Goal: Transaction & Acquisition: Book appointment/travel/reservation

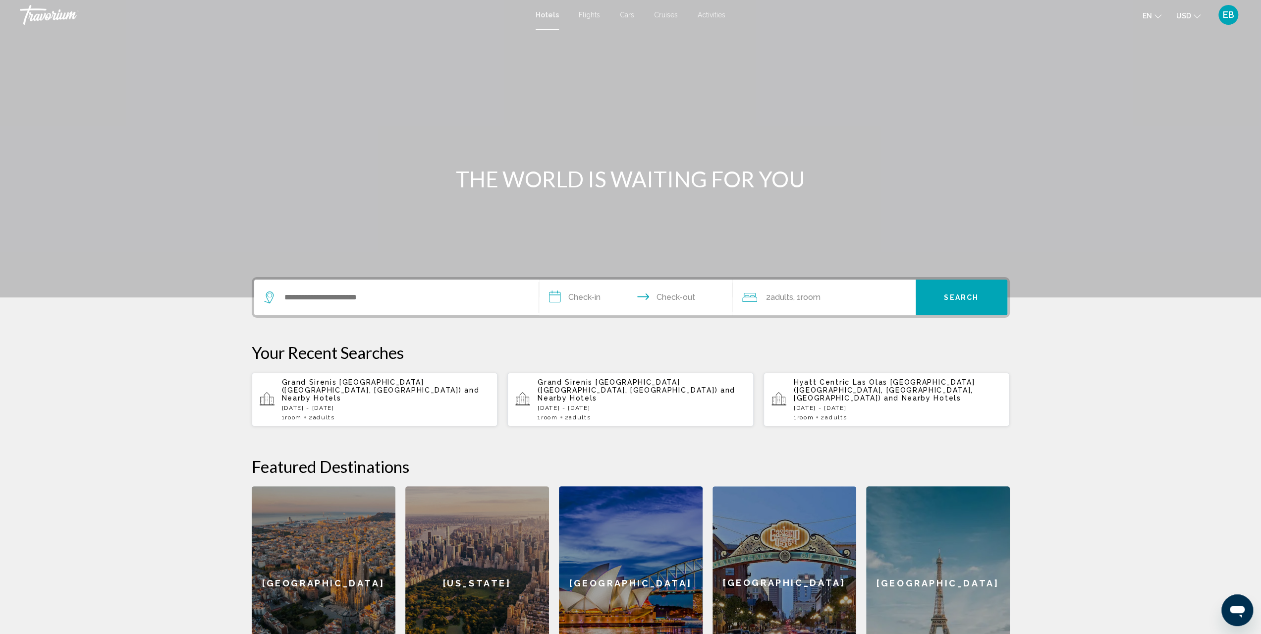
click at [394, 286] on div "Search widget" at bounding box center [396, 298] width 265 height 36
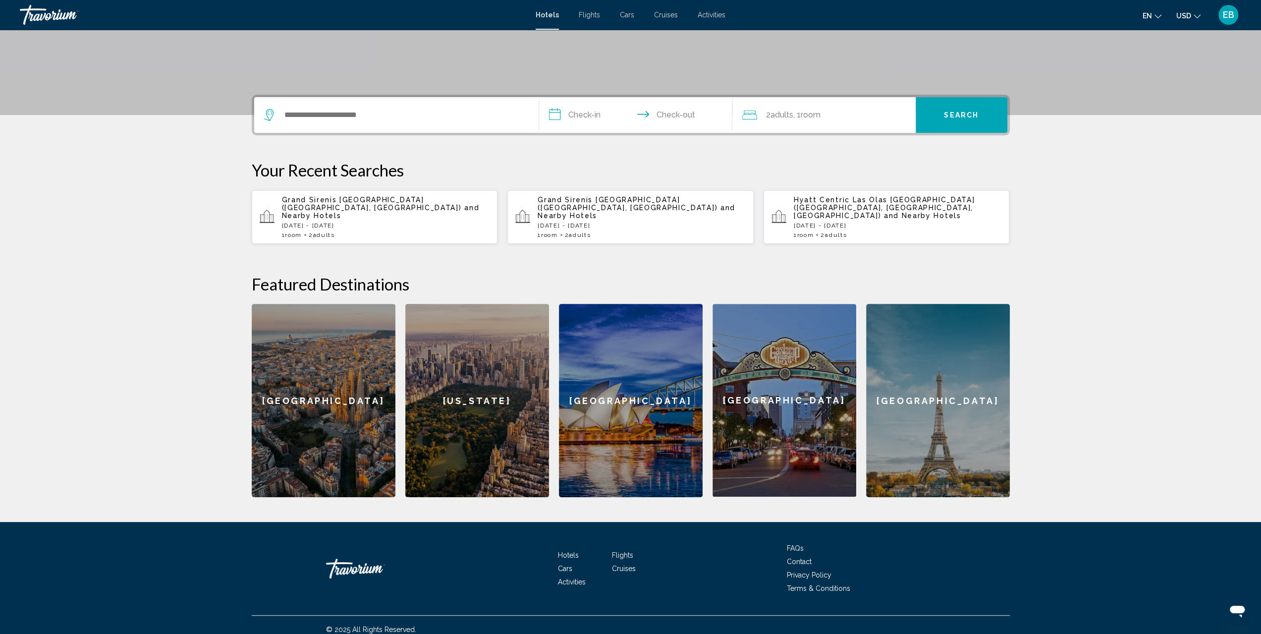
scroll to position [183, 0]
click at [336, 109] on input "Search widget" at bounding box center [403, 114] width 240 height 15
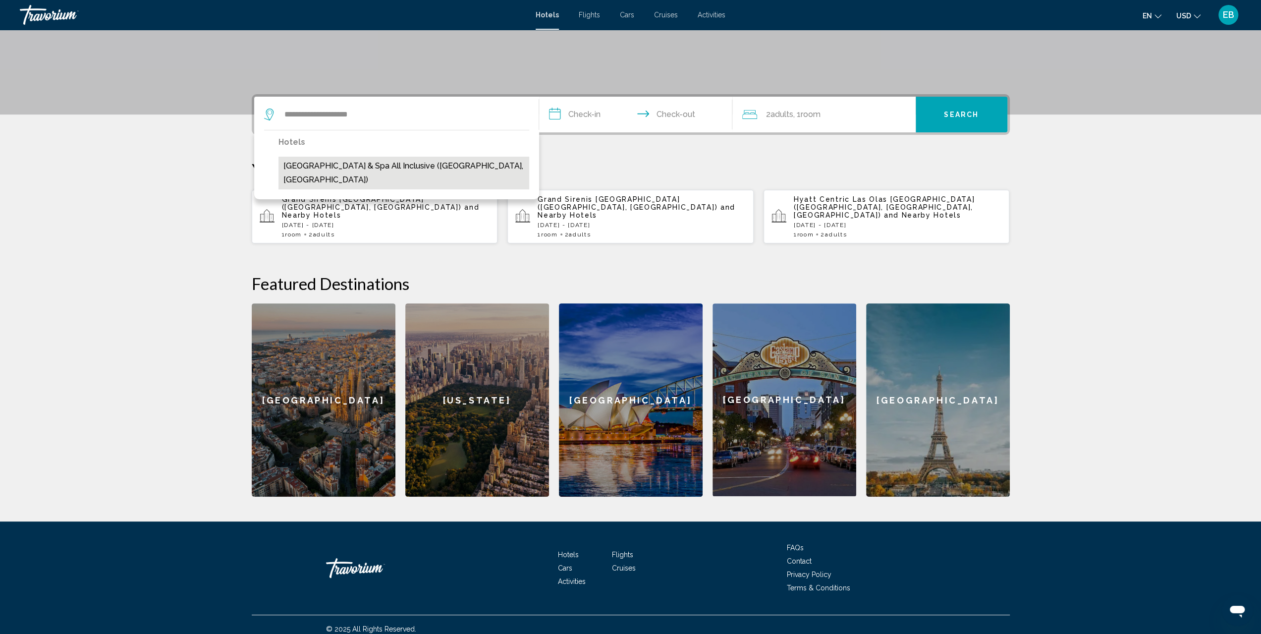
click at [355, 166] on button "[GEOGRAPHIC_DATA] & Spa All Inclusive ([GEOGRAPHIC_DATA], [GEOGRAPHIC_DATA])" at bounding box center [404, 173] width 251 height 33
type input "**********"
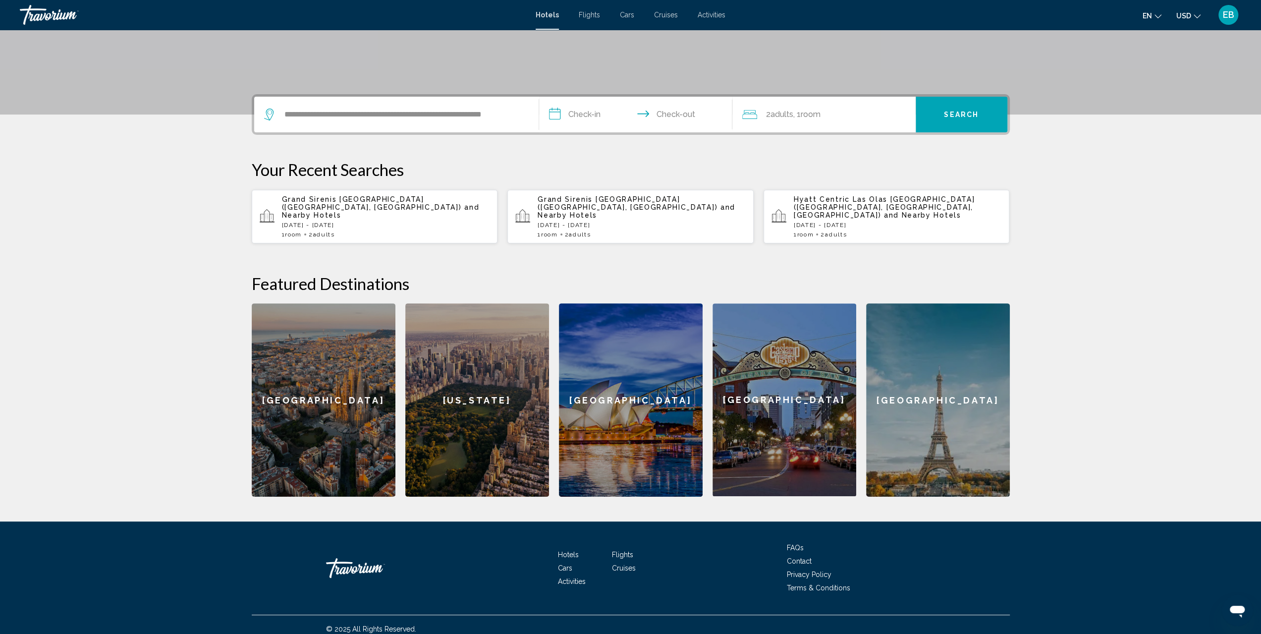
click at [591, 107] on input "**********" at bounding box center [637, 116] width 197 height 39
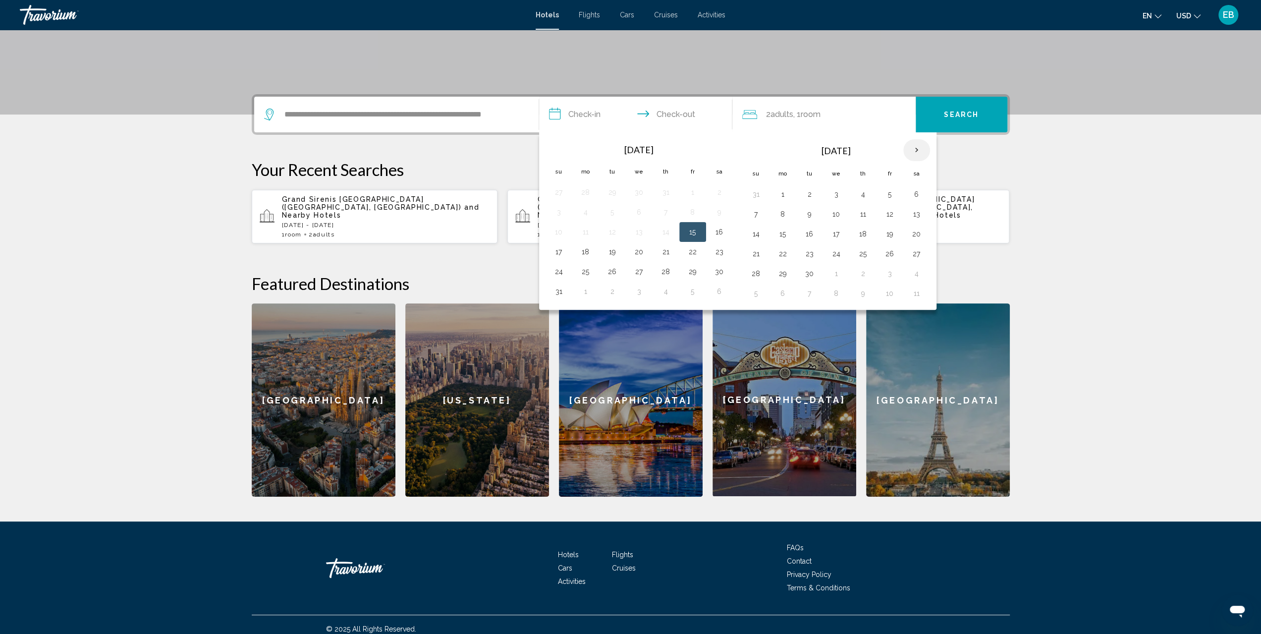
click at [916, 147] on th "Next month" at bounding box center [916, 150] width 27 height 22
click at [862, 270] on button "27" at bounding box center [863, 274] width 16 height 14
click at [912, 150] on th "Next month" at bounding box center [916, 150] width 27 height 22
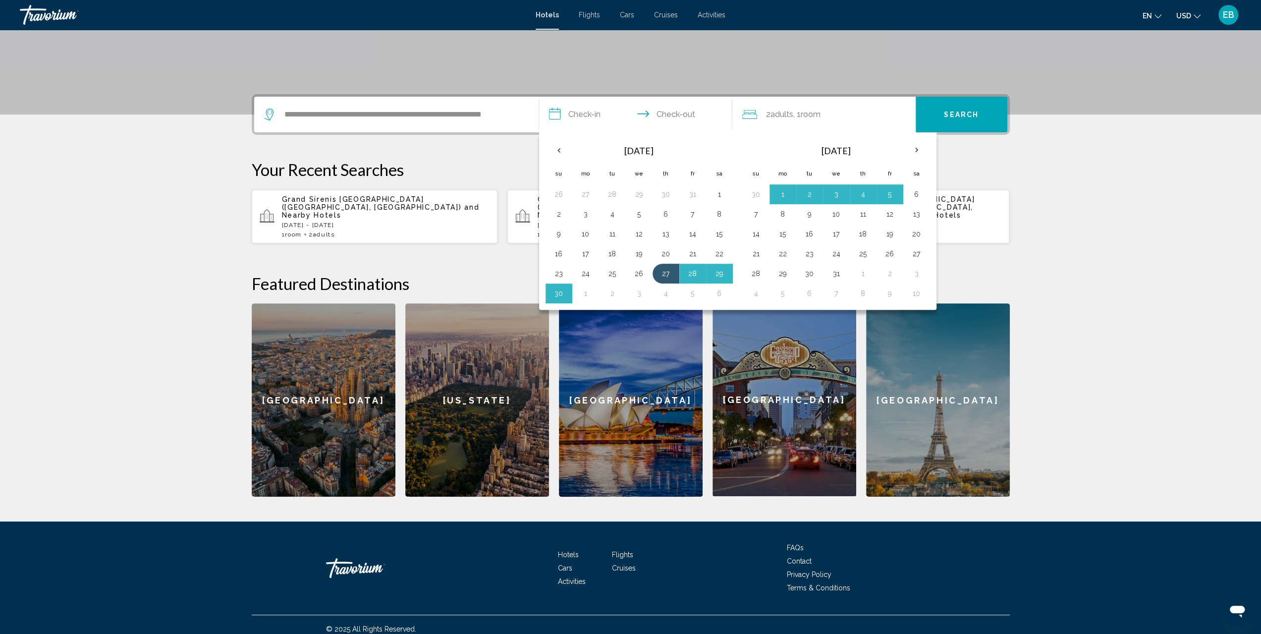
click at [911, 192] on button "6" at bounding box center [917, 194] width 16 height 14
type input "**********"
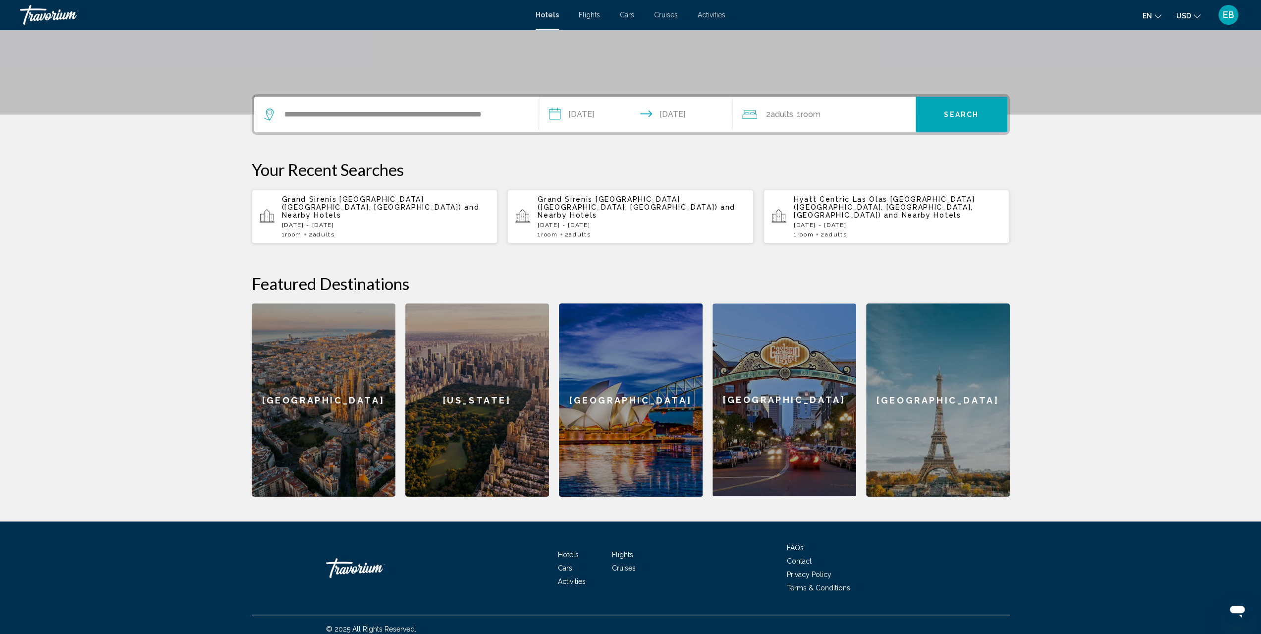
click at [938, 122] on button "Search" at bounding box center [962, 115] width 92 height 36
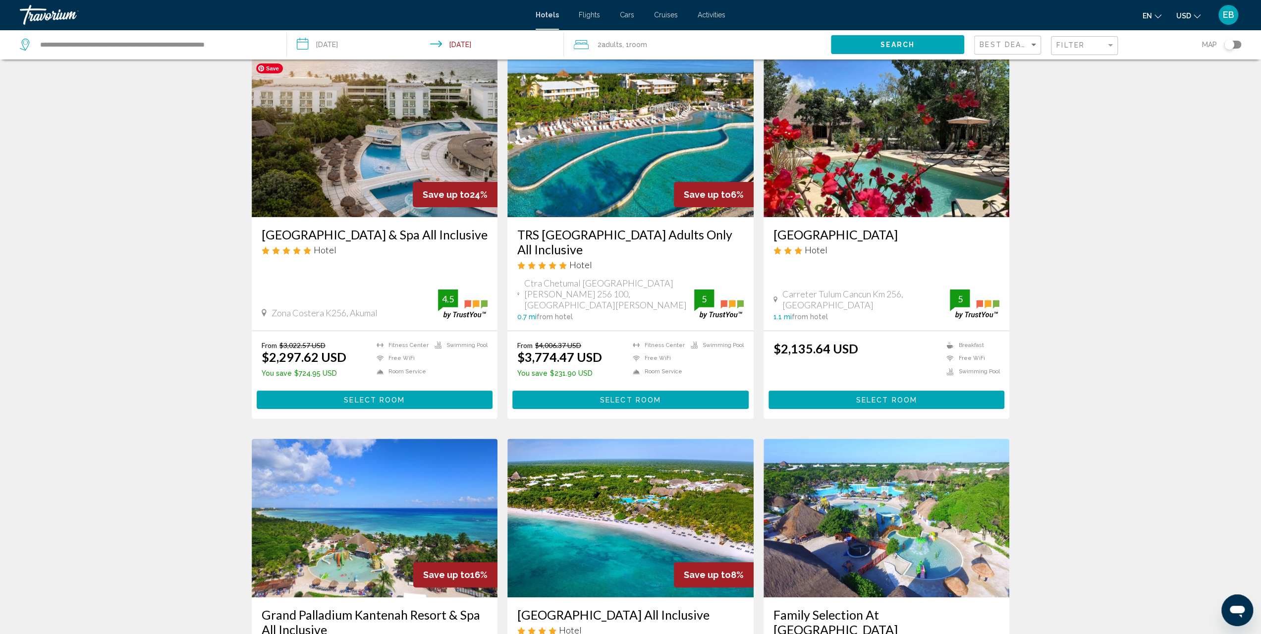
scroll to position [50, 0]
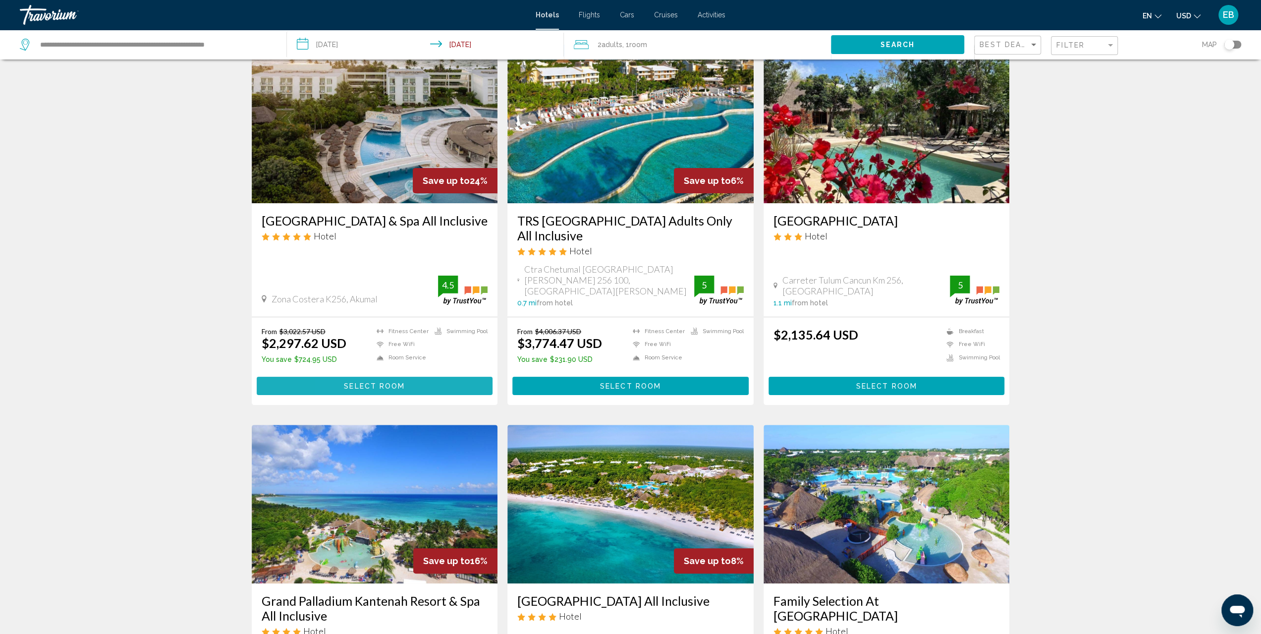
click at [340, 377] on button "Select Room" at bounding box center [375, 386] width 236 height 18
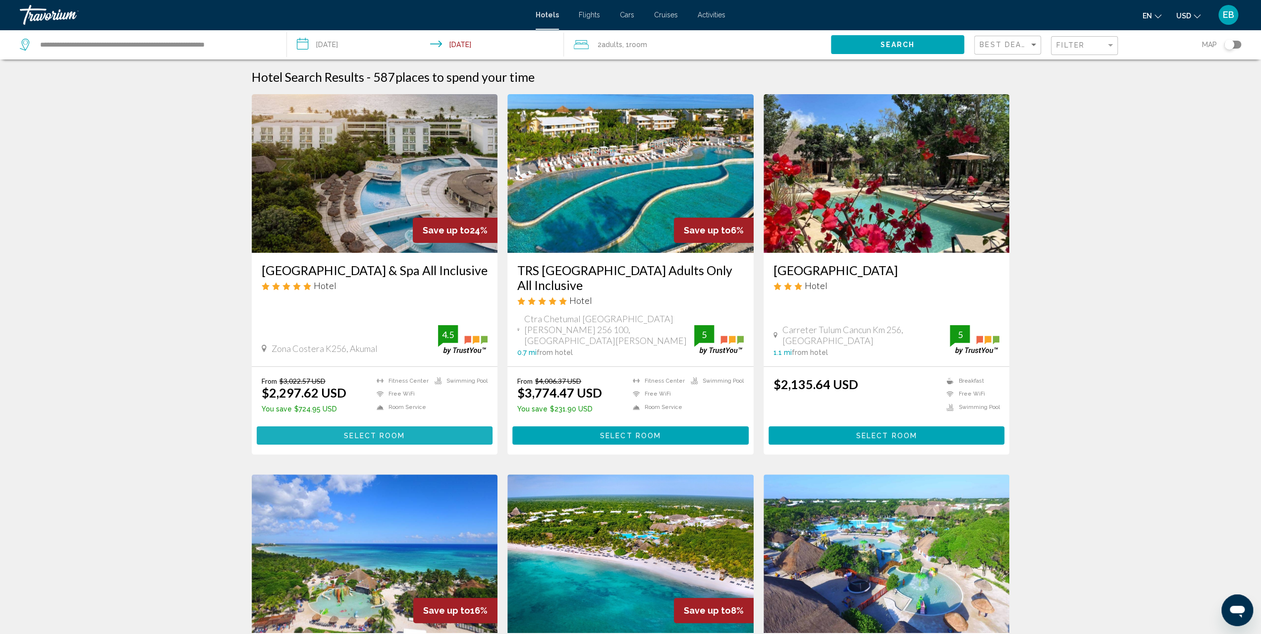
click at [378, 432] on span "Select Room" at bounding box center [374, 436] width 61 height 8
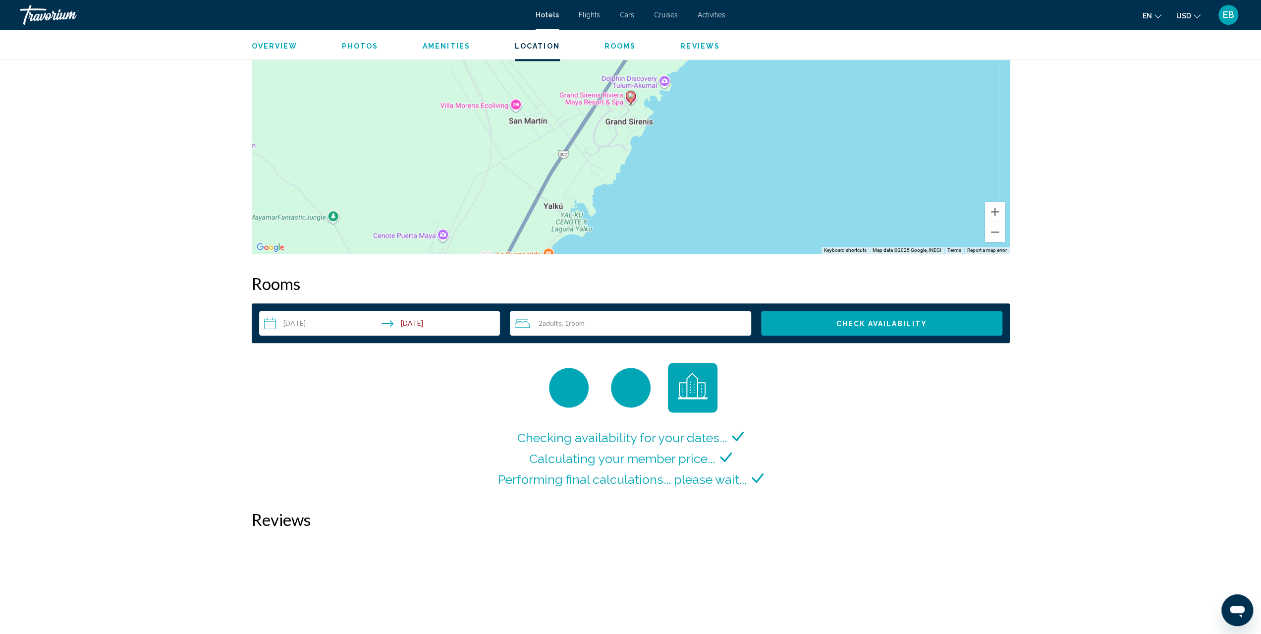
scroll to position [1338, 0]
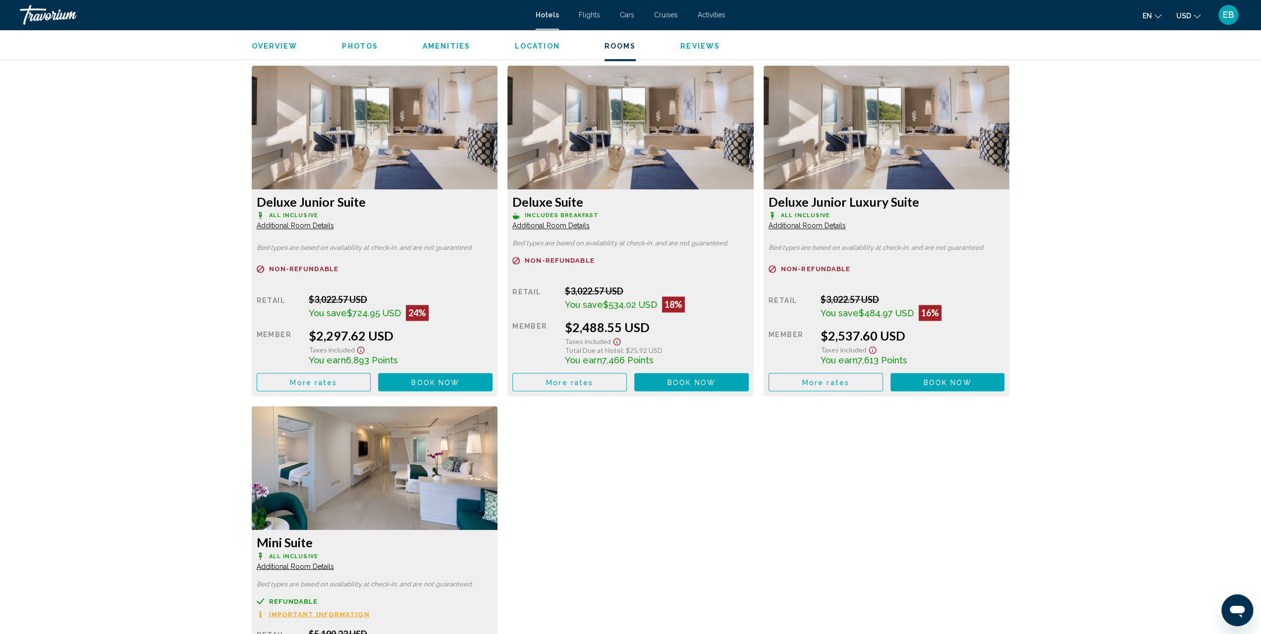
click at [357, 349] on icon "Show Taxes and Fees disclaimer" at bounding box center [360, 349] width 7 height 7
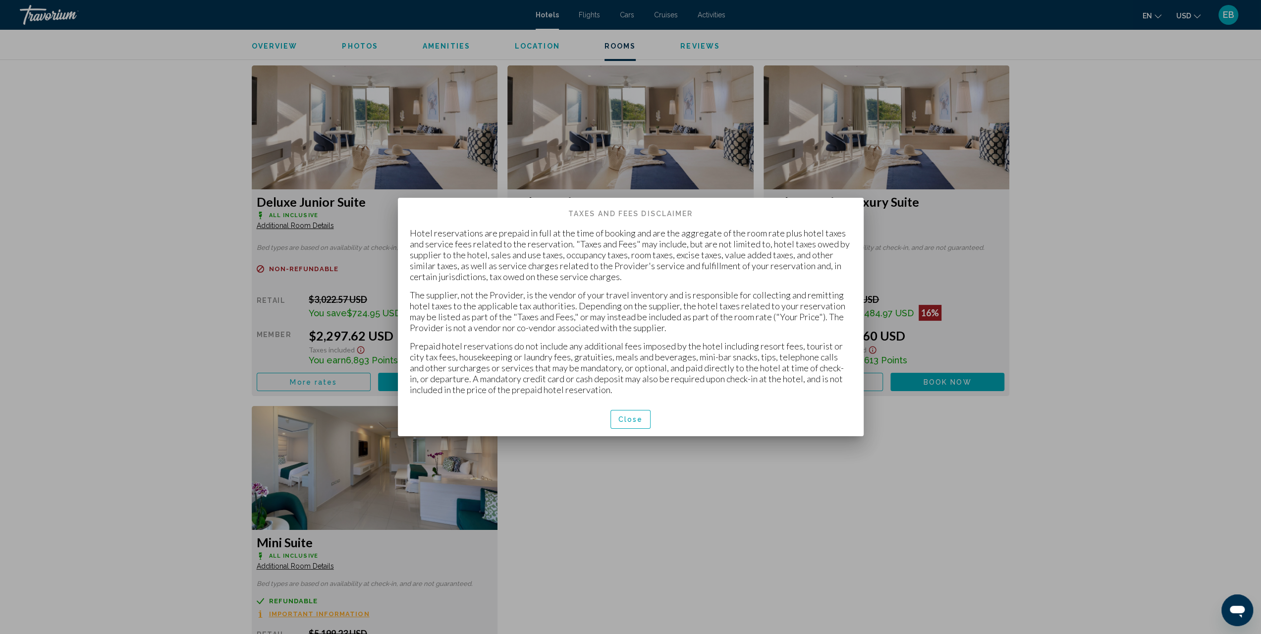
scroll to position [0, 0]
click at [206, 345] on div at bounding box center [630, 317] width 1261 height 634
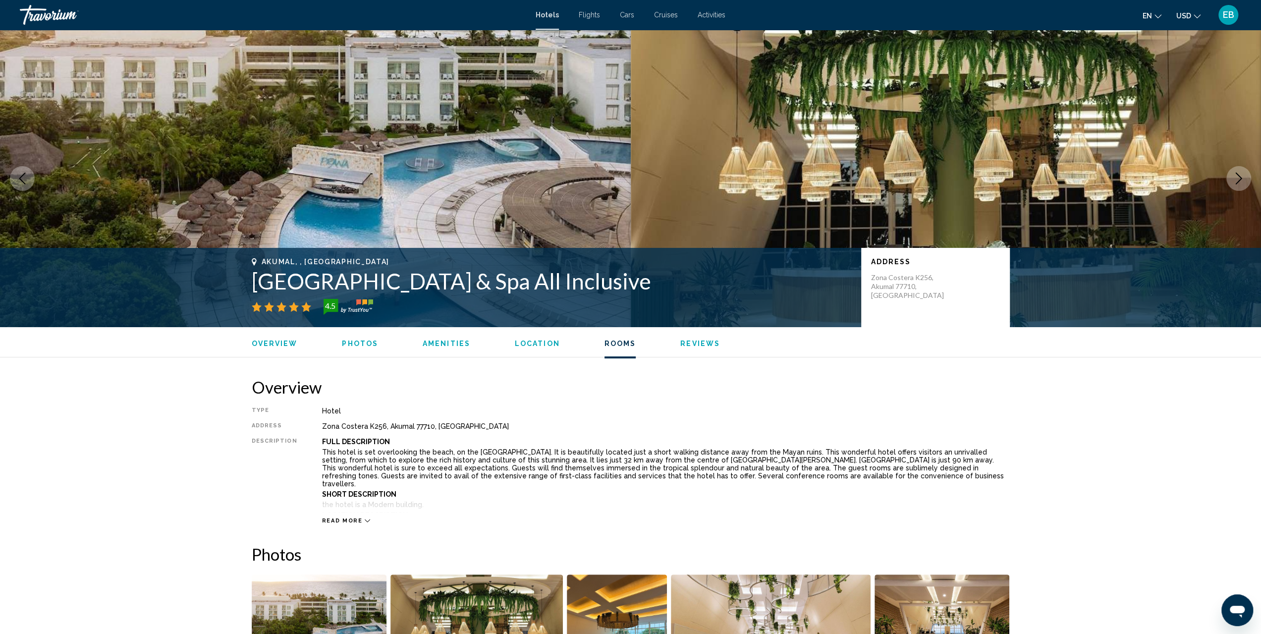
scroll to position [1338, 0]
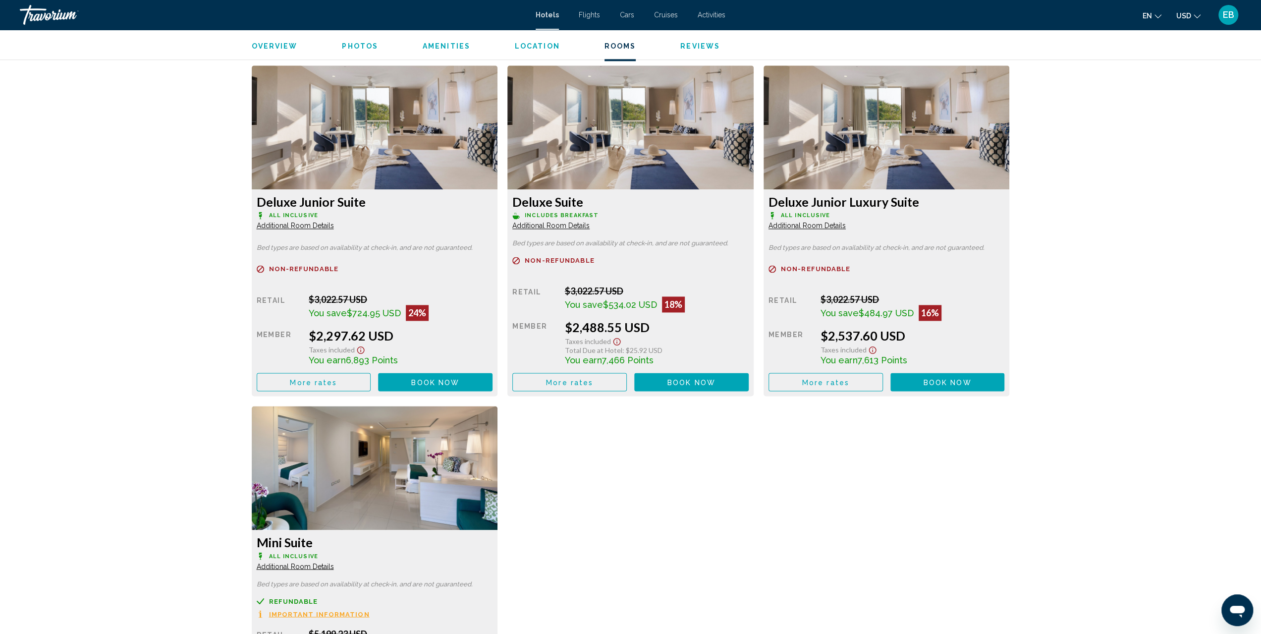
click at [357, 350] on icon "Show Taxes and Fees disclaimer" at bounding box center [360, 349] width 7 height 7
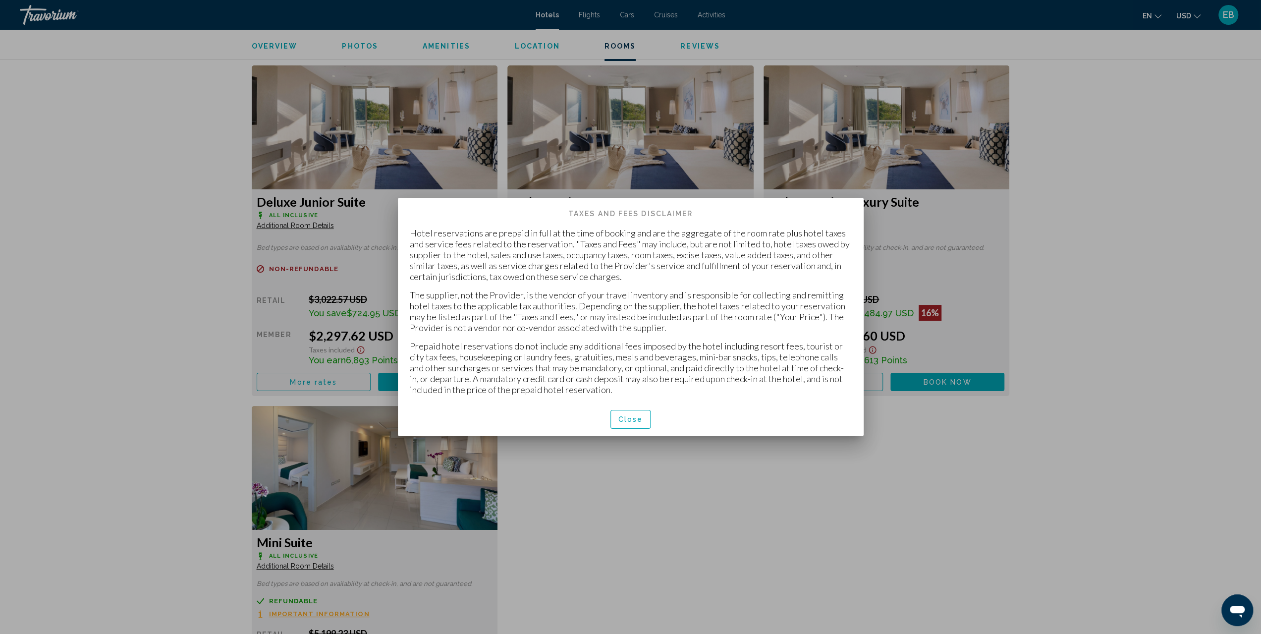
click at [563, 456] on div at bounding box center [630, 317] width 1261 height 634
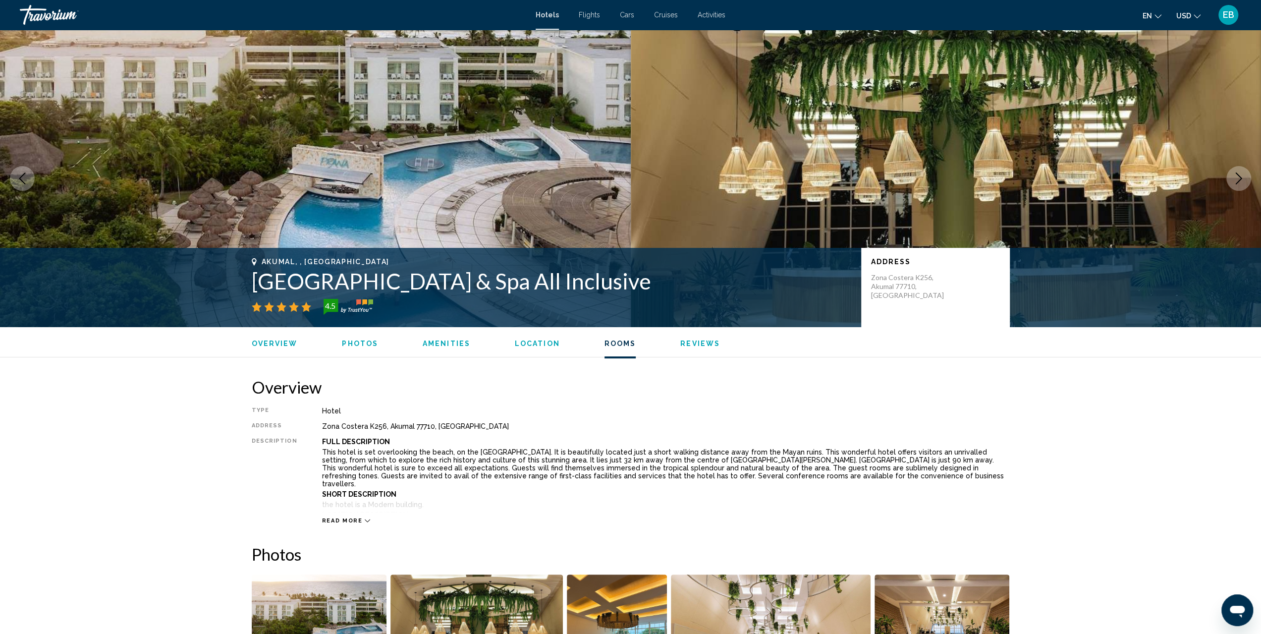
scroll to position [1338, 0]
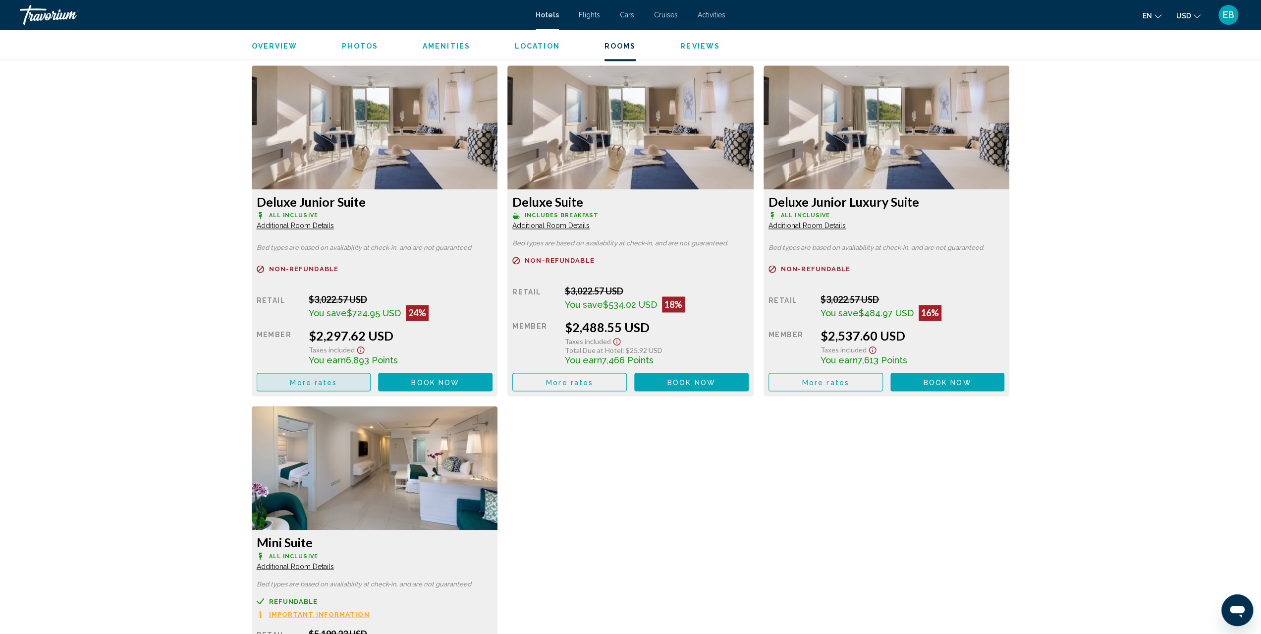
click at [329, 385] on span "More rates" at bounding box center [313, 382] width 47 height 8
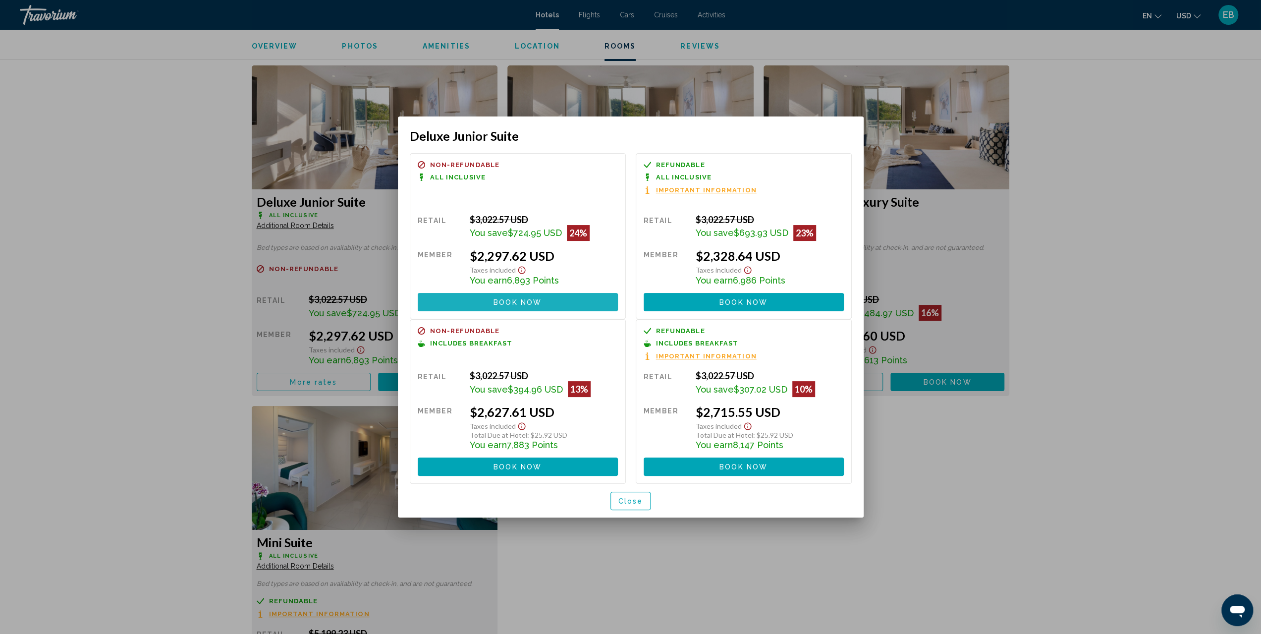
click at [509, 305] on span "Book now" at bounding box center [518, 302] width 48 height 8
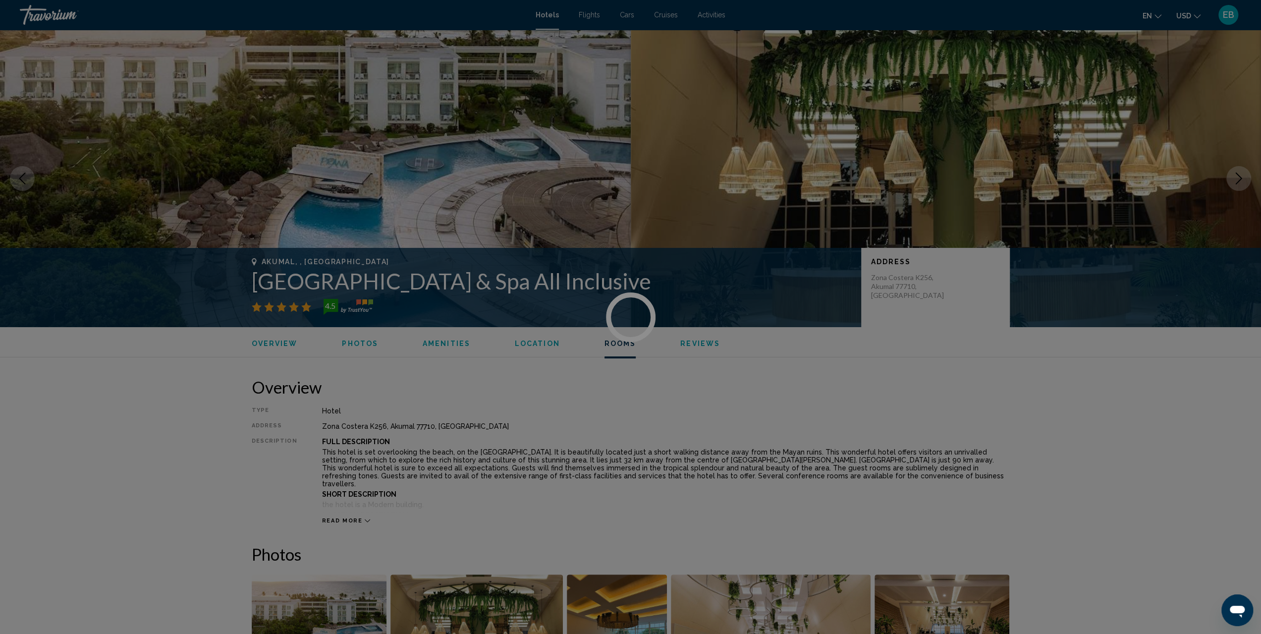
scroll to position [1338, 0]
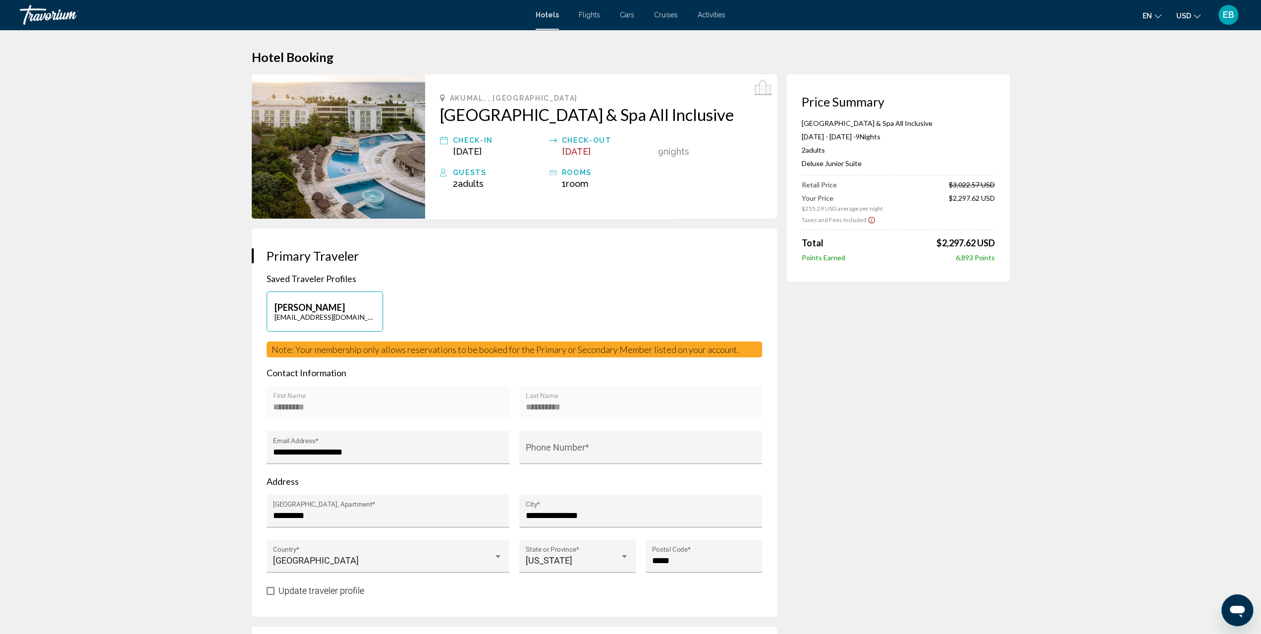
click at [870, 222] on icon "Show Taxes and Fees disclaimer" at bounding box center [872, 220] width 8 height 9
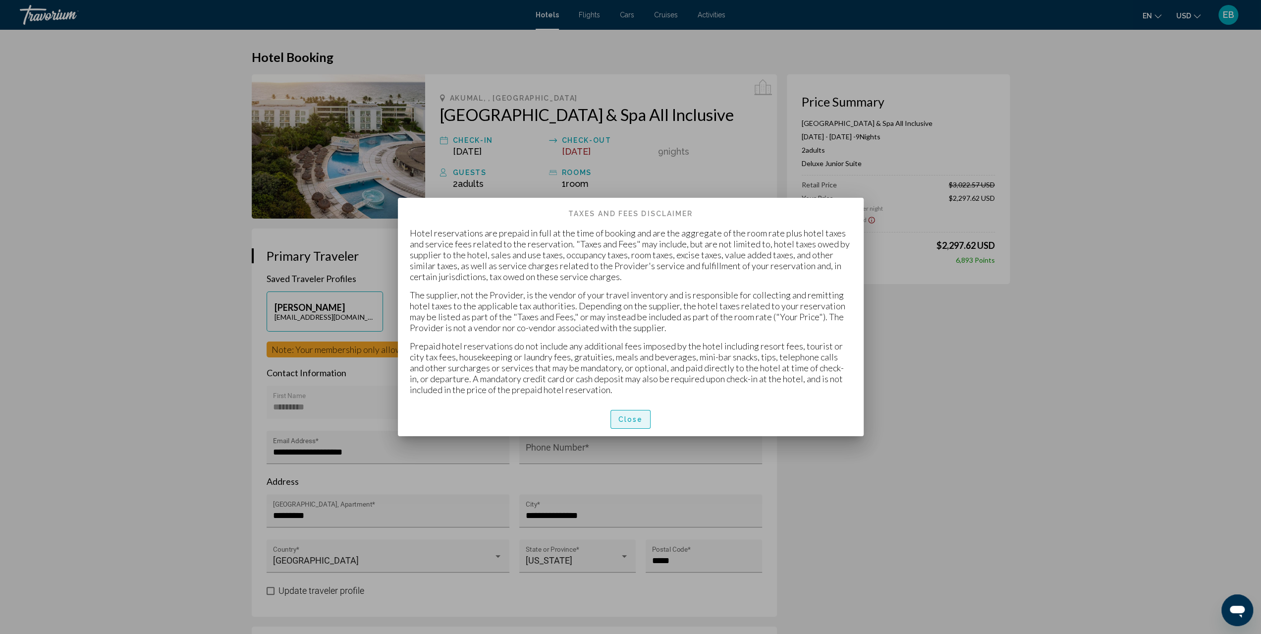
click at [638, 418] on span "Close" at bounding box center [631, 420] width 25 height 8
